Goal: Navigation & Orientation: Find specific page/section

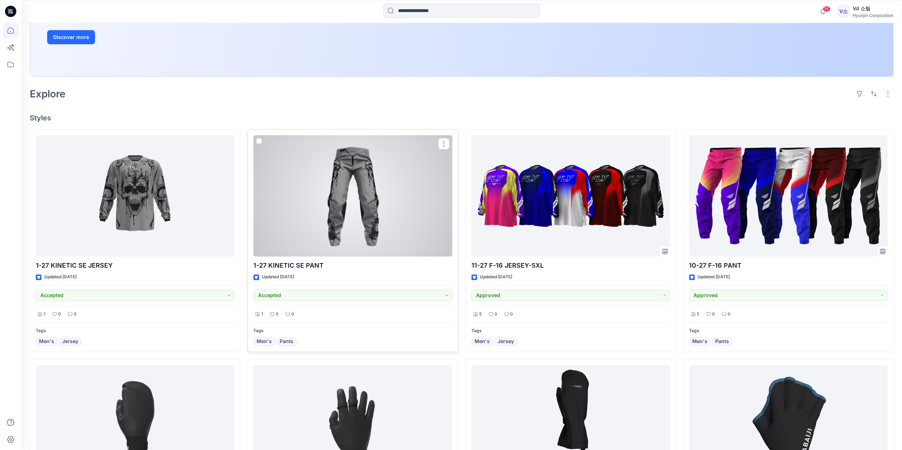
scroll to position [106, 0]
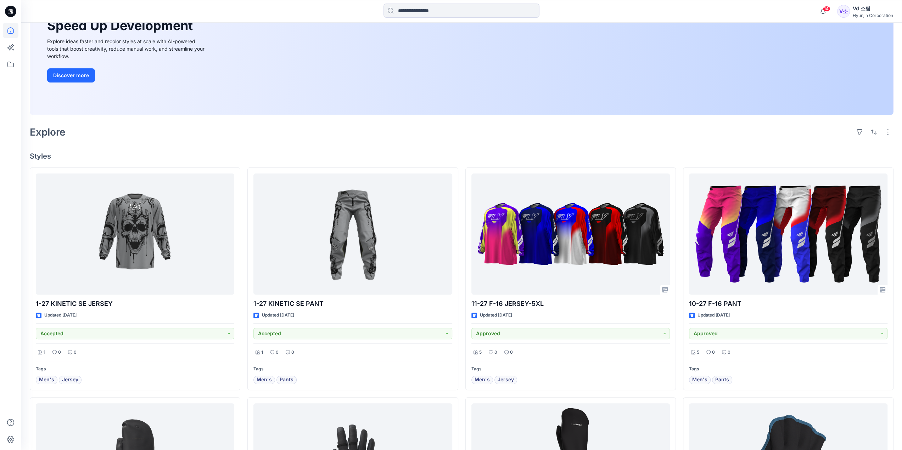
click at [855, 18] on div "Vd 소팀 Hyunjin Corporation" at bounding box center [872, 11] width 40 height 14
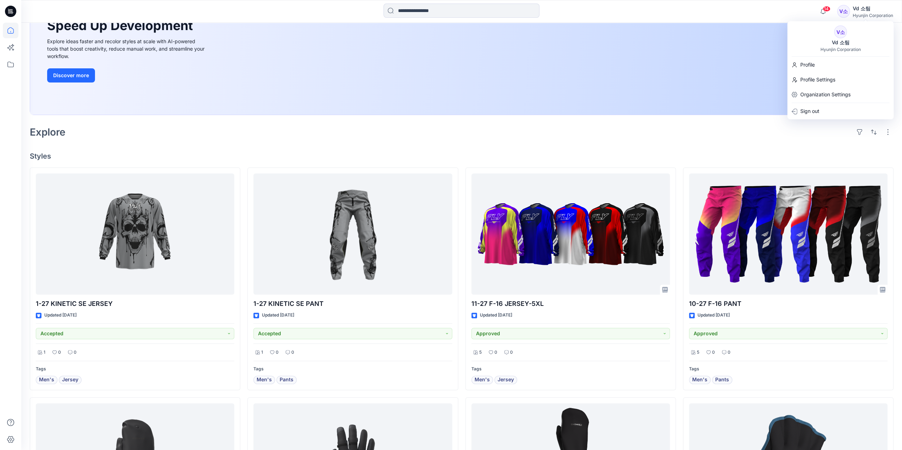
click at [839, 43] on div "Vd 소팀" at bounding box center [840, 42] width 26 height 9
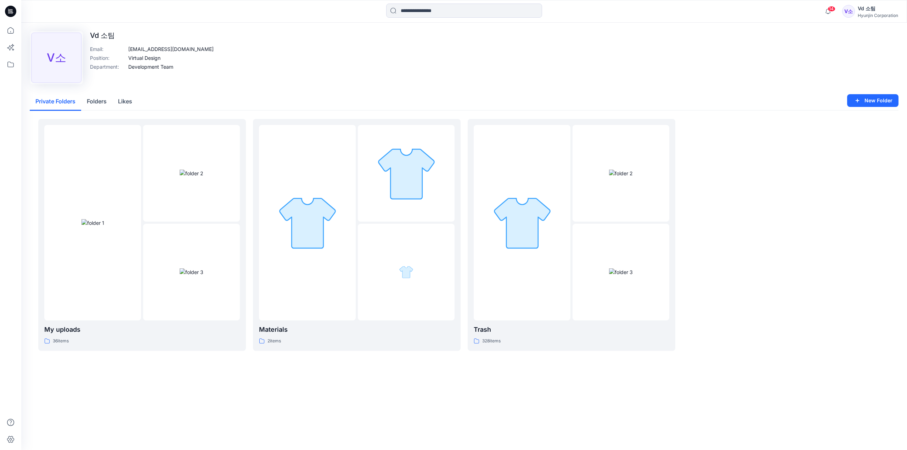
click at [180, 177] on img at bounding box center [192, 173] width 24 height 7
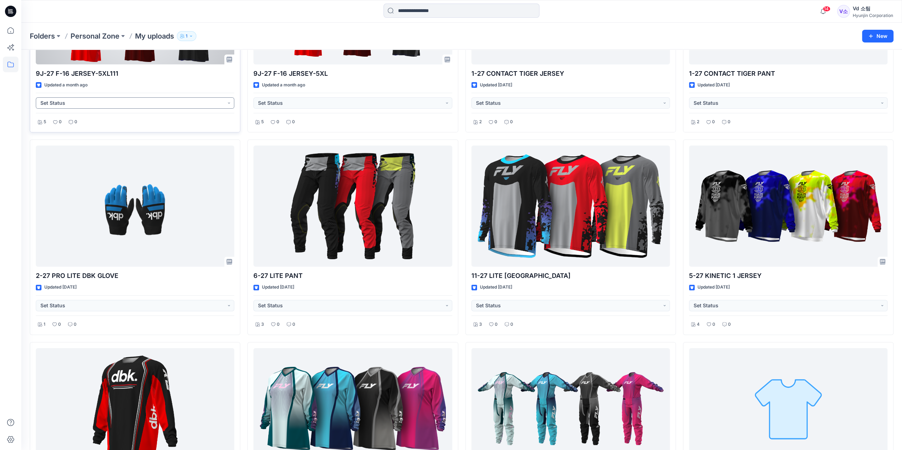
scroll to position [262, 0]
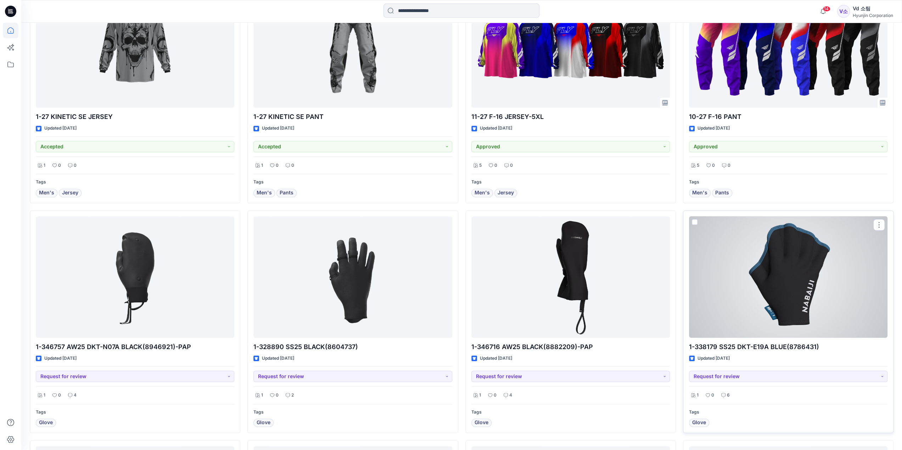
scroll to position [354, 0]
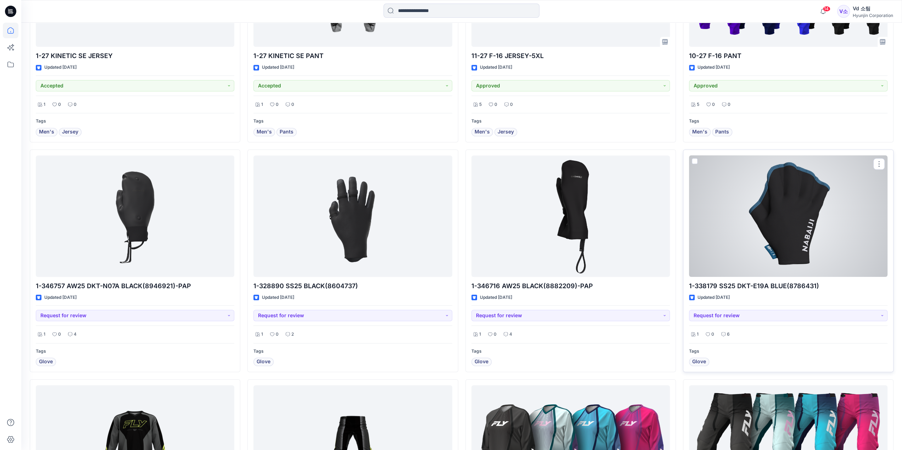
click at [783, 227] on div at bounding box center [788, 217] width 198 height 122
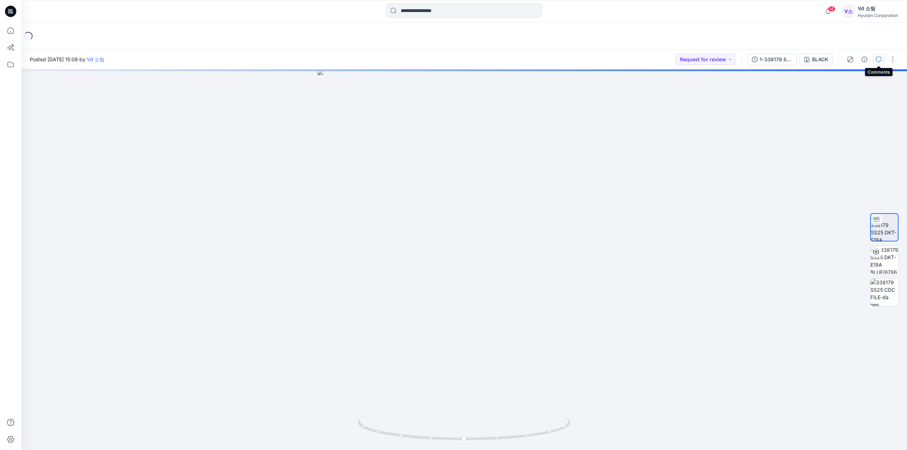
click at [878, 60] on icon "button" at bounding box center [879, 60] width 6 height 6
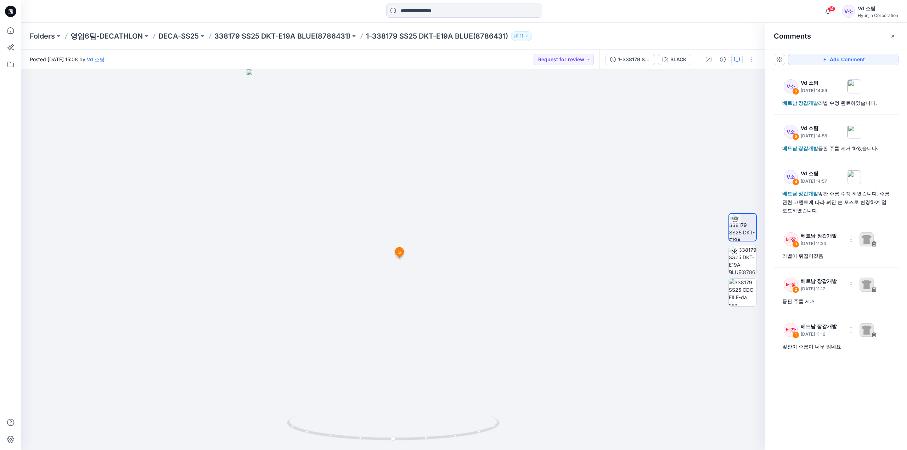
click at [12, 13] on icon at bounding box center [12, 13] width 2 height 0
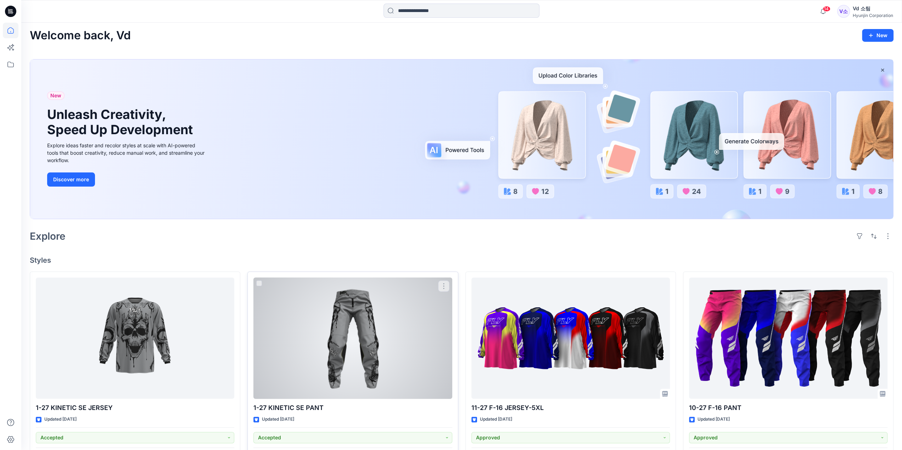
scroll to position [142, 0]
